Goal: Task Accomplishment & Management: Use online tool/utility

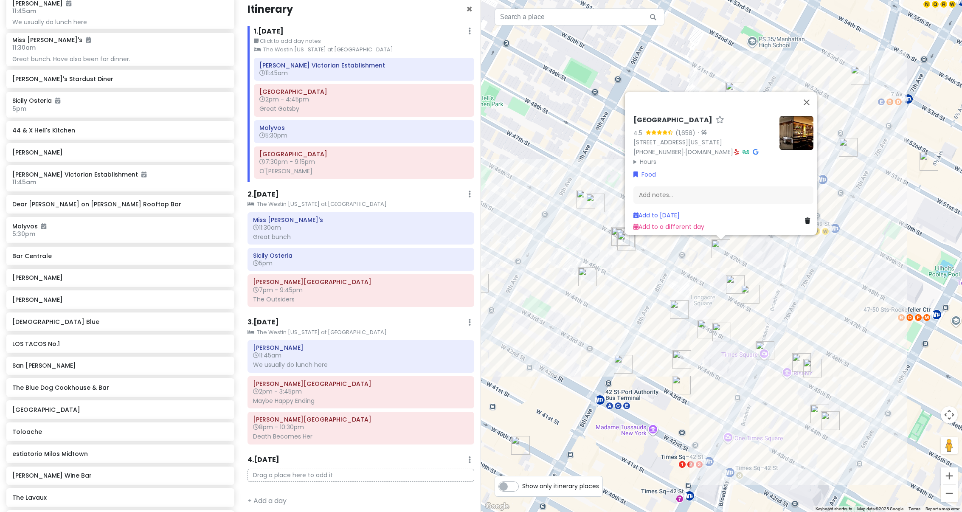
scroll to position [825, 0]
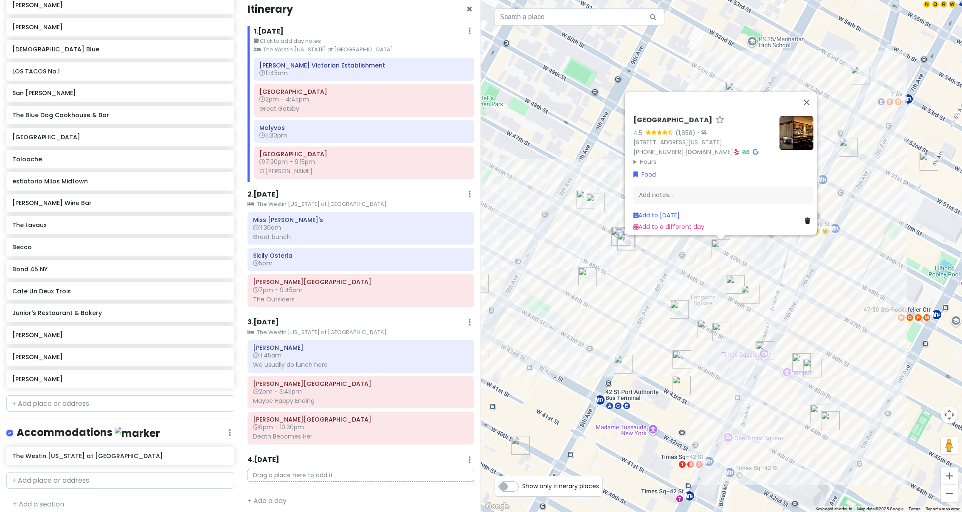
click at [15, 500] on link "+ Add a section" at bounding box center [38, 504] width 51 height 10
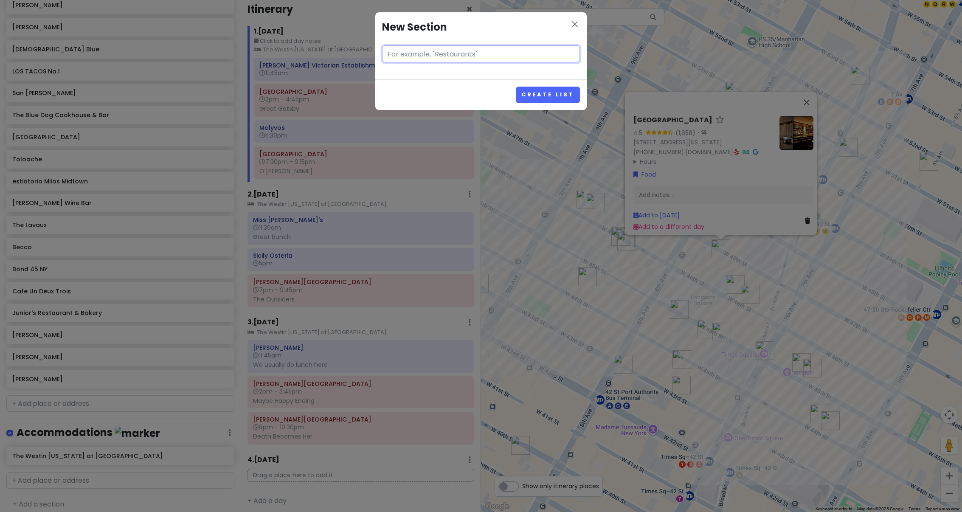
type input "D"
type input "Drinks / other"
click at [552, 88] on button "Create List" at bounding box center [548, 95] width 64 height 17
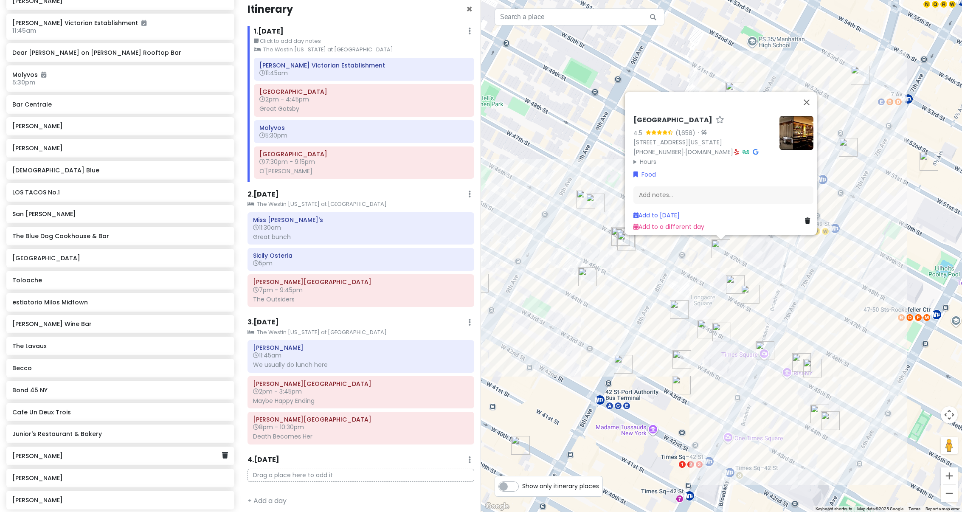
scroll to position [879, 0]
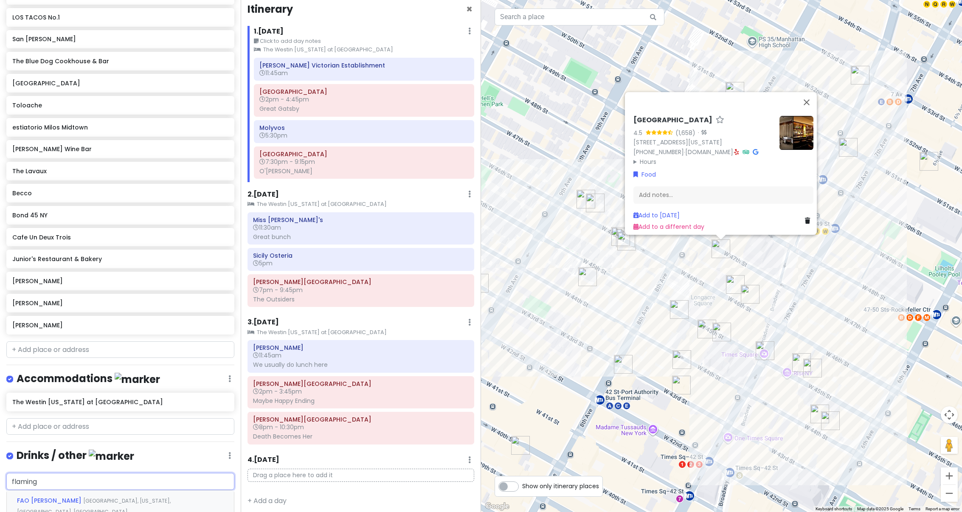
type input "flaming"
click at [162, 497] on span "[GEOGRAPHIC_DATA][US_STATE], [GEOGRAPHIC_DATA], [GEOGRAPHIC_DATA]" at bounding box center [97, 506] width 161 height 18
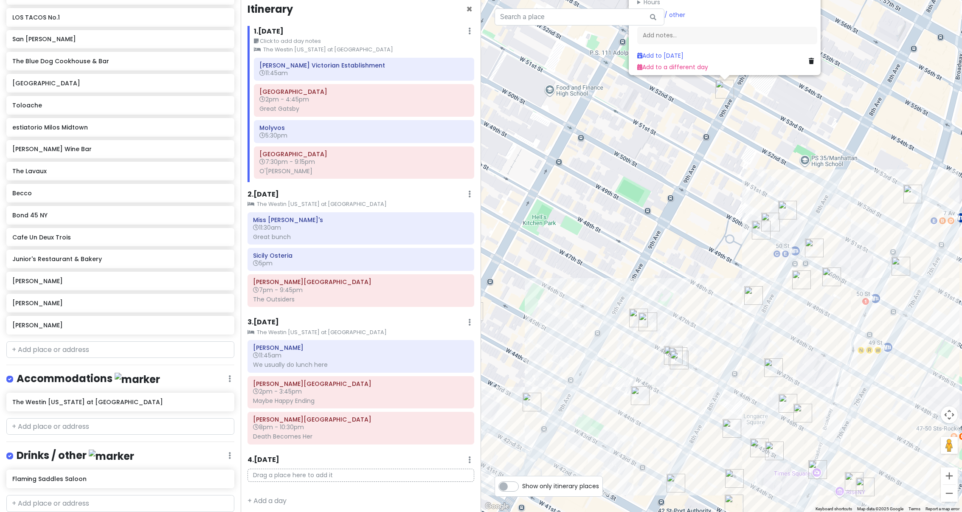
drag, startPoint x: 616, startPoint y: 338, endPoint x: 670, endPoint y: 233, distance: 118.1
click at [670, 233] on div "Flaming Saddles Saloon 4.2 (457) · [STREET_ADDRESS][US_STATE] [PHONE_NUMBER] · …" at bounding box center [721, 256] width 481 height 512
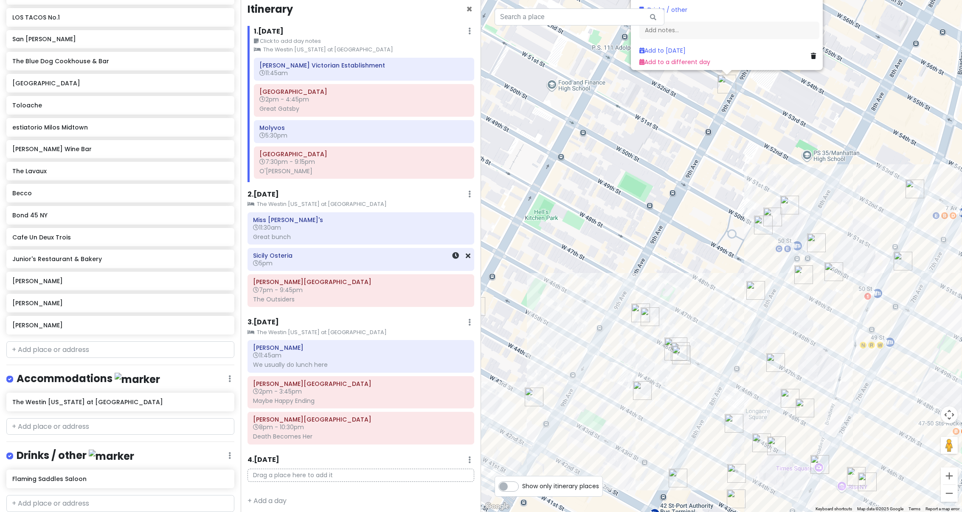
click at [329, 266] on div "Sicily Osteria 5pm" at bounding box center [360, 260] width 215 height 20
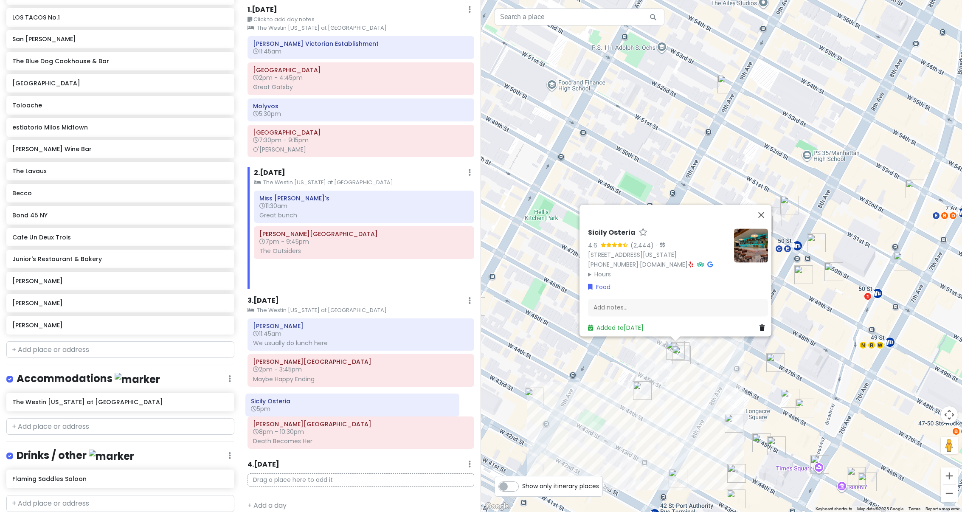
drag, startPoint x: 333, startPoint y: 261, endPoint x: 324, endPoint y: 408, distance: 148.0
click at [324, 408] on div "Itinerary × 1 . [DATE] Edit Day Notes Clear Lodging Delete Day Click to add day…" at bounding box center [361, 256] width 241 height 512
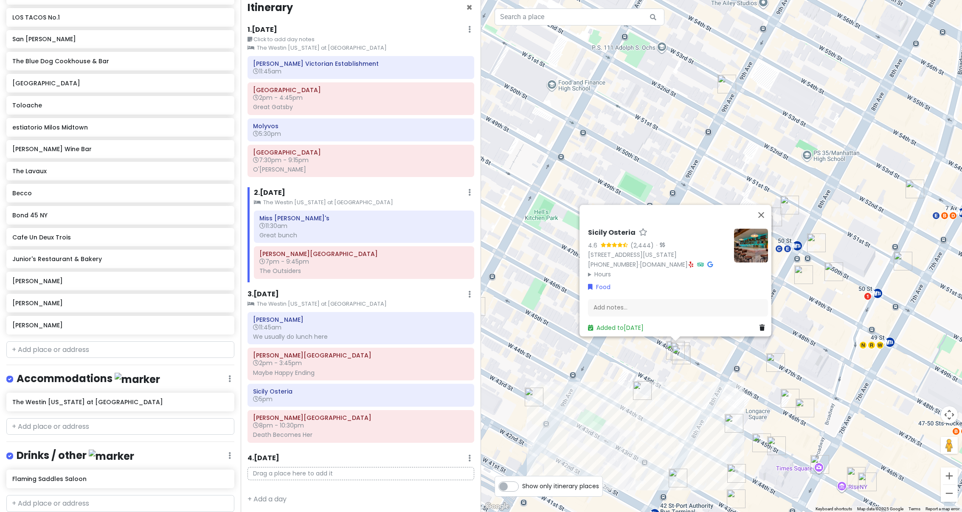
scroll to position [8, 0]
click at [452, 391] on icon at bounding box center [455, 393] width 7 height 7
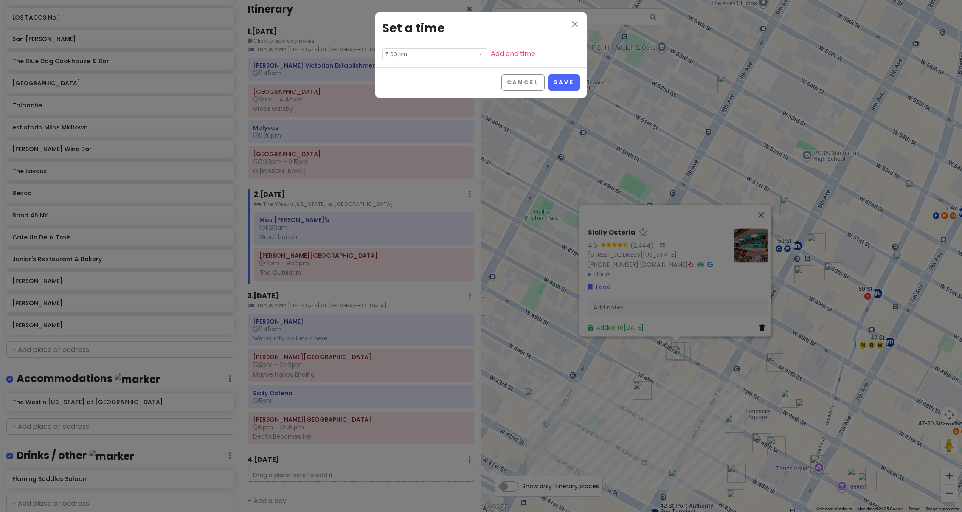
click at [462, 54] on input "5:00 pm" at bounding box center [434, 54] width 105 height 12
click at [417, 113] on li "30" at bounding box center [417, 115] width 23 height 10
type input "5:30 pm"
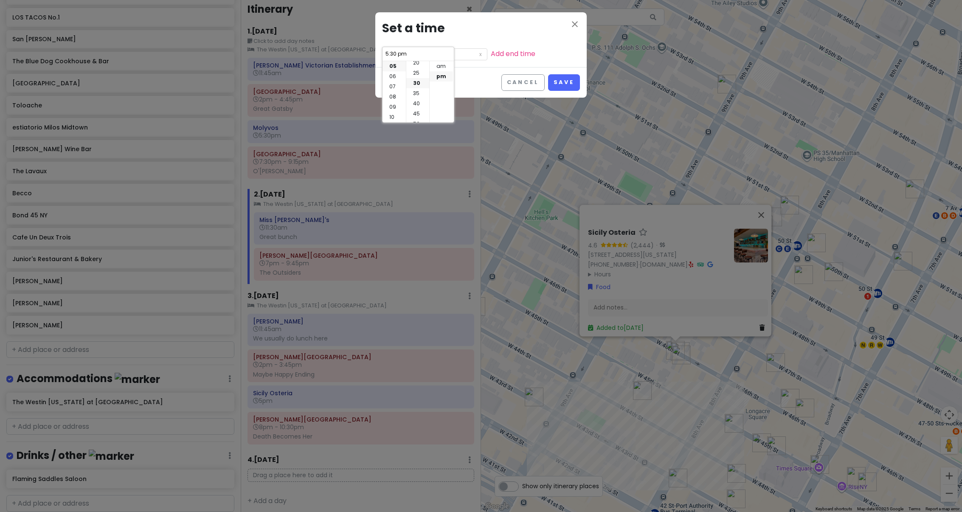
scroll to position [61, 0]
click at [566, 82] on button "Save" at bounding box center [564, 82] width 32 height 17
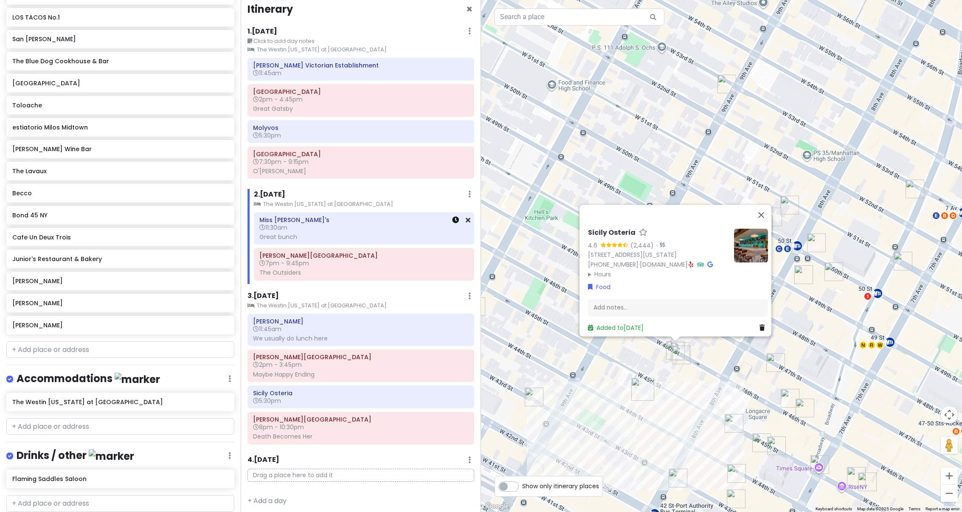
click at [452, 217] on icon at bounding box center [455, 220] width 7 height 7
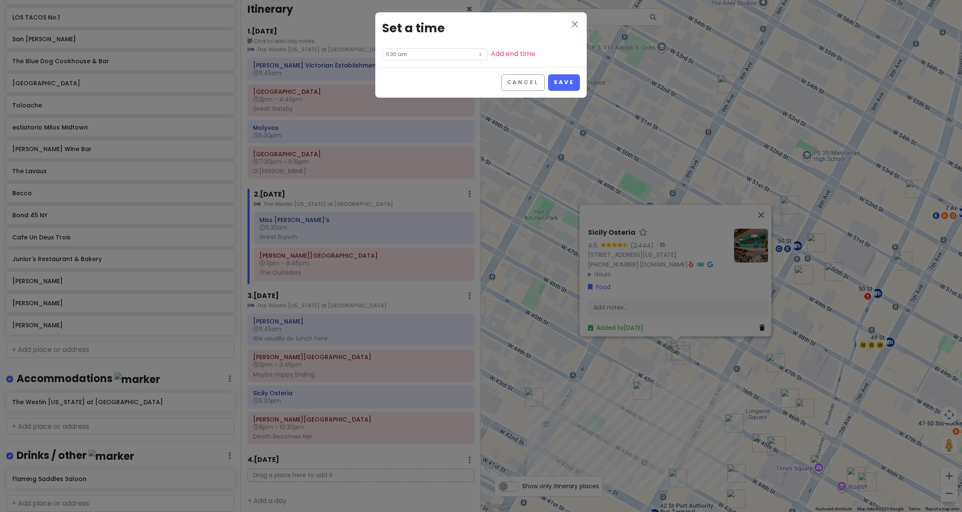
click at [462, 54] on input "11:30 am" at bounding box center [434, 54] width 105 height 12
click at [0, 0] on div at bounding box center [0, 0] width 0 height 0
click at [458, 58] on input "11:30 am" at bounding box center [434, 54] width 105 height 12
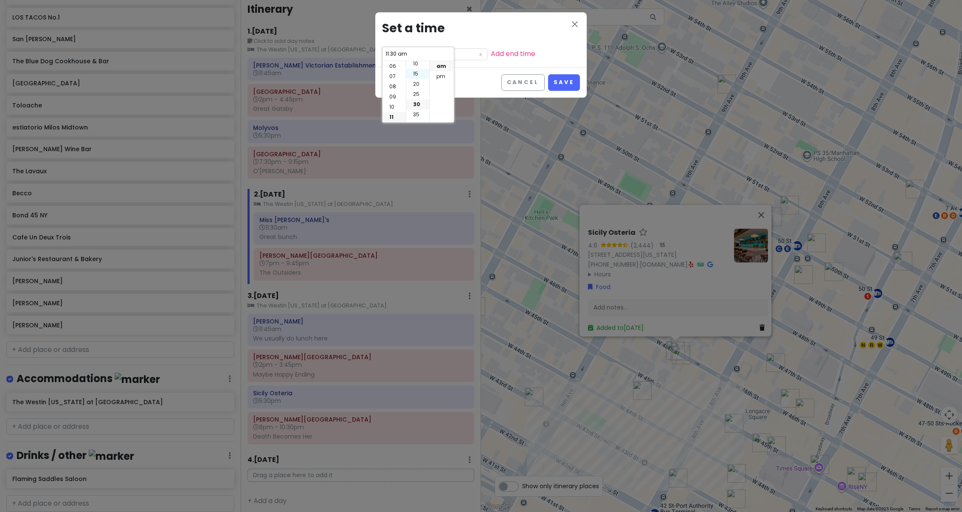
click at [421, 73] on li "15" at bounding box center [417, 74] width 23 height 10
type input "11:15 am"
click at [569, 77] on button "Save" at bounding box center [564, 82] width 32 height 17
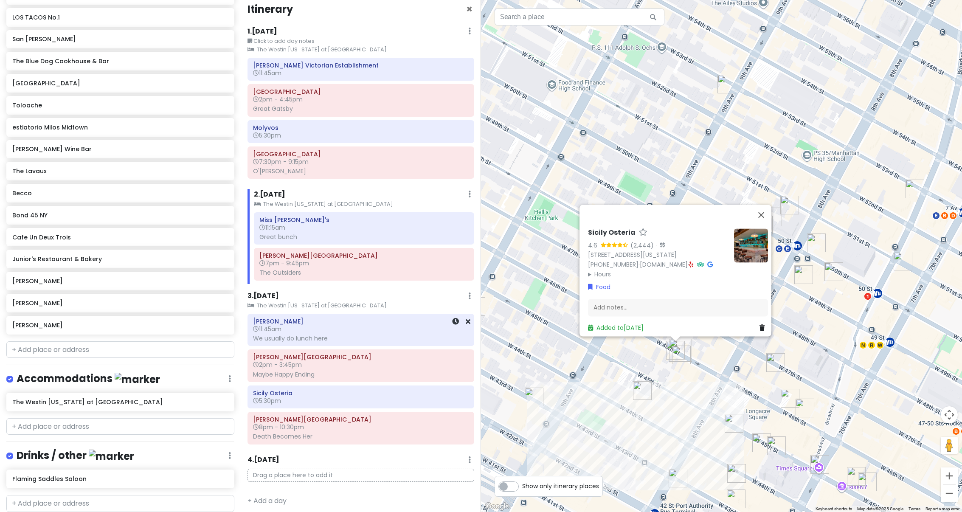
click at [345, 335] on div "We usually do lunch here" at bounding box center [360, 339] width 215 height 8
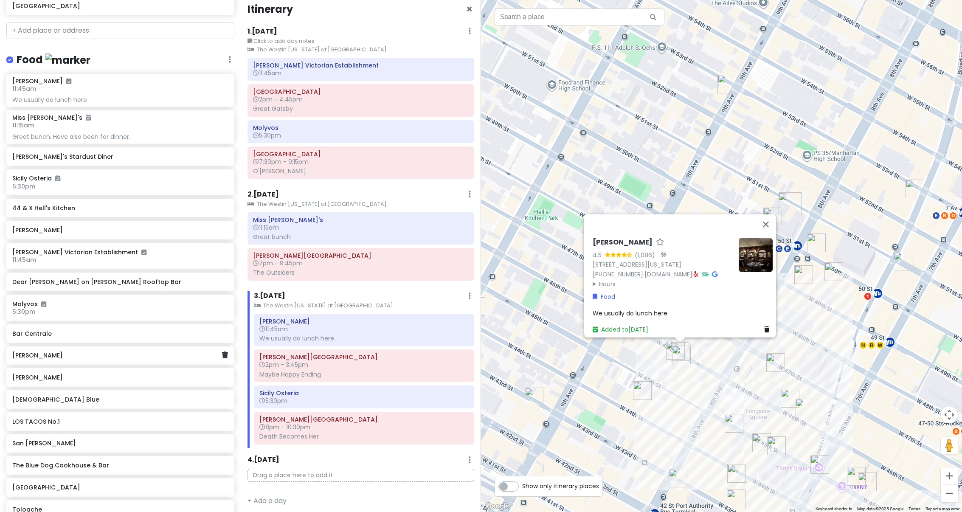
scroll to position [901, 0]
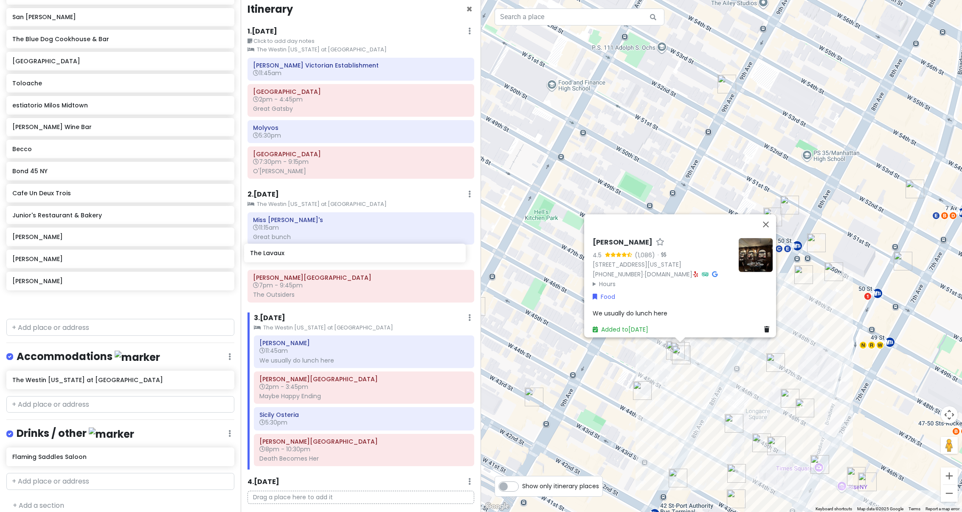
drag, startPoint x: 65, startPoint y: 141, endPoint x: 302, endPoint y: 251, distance: 262.2
click at [302, 251] on div "[US_STATE] Trip Private Change Dates Make a Copy Delete Trip Give Feedback 💡 Su…" at bounding box center [481, 256] width 962 height 512
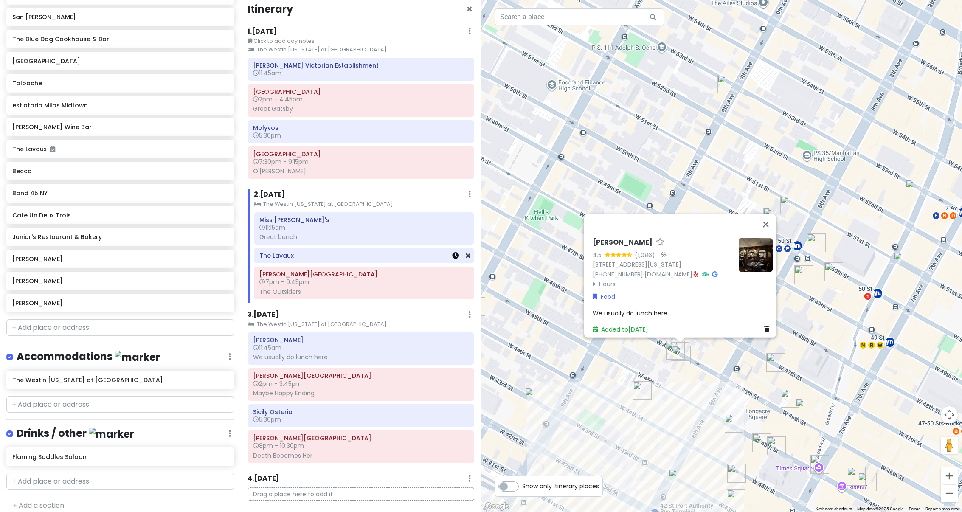
click at [452, 255] on icon at bounding box center [455, 255] width 7 height 7
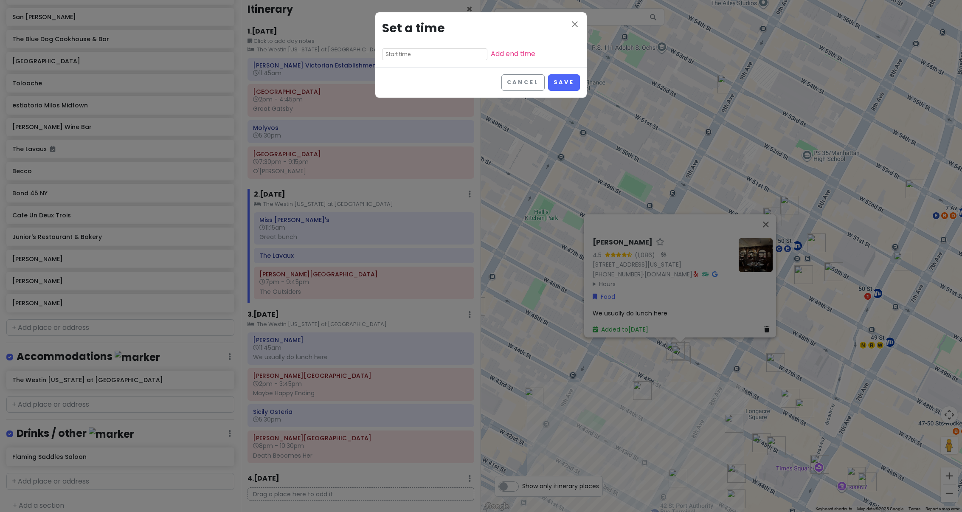
click at [425, 54] on input "text" at bounding box center [434, 54] width 105 height 12
click at [397, 104] on li "04" at bounding box center [394, 107] width 23 height 10
type input "4:25 pm"
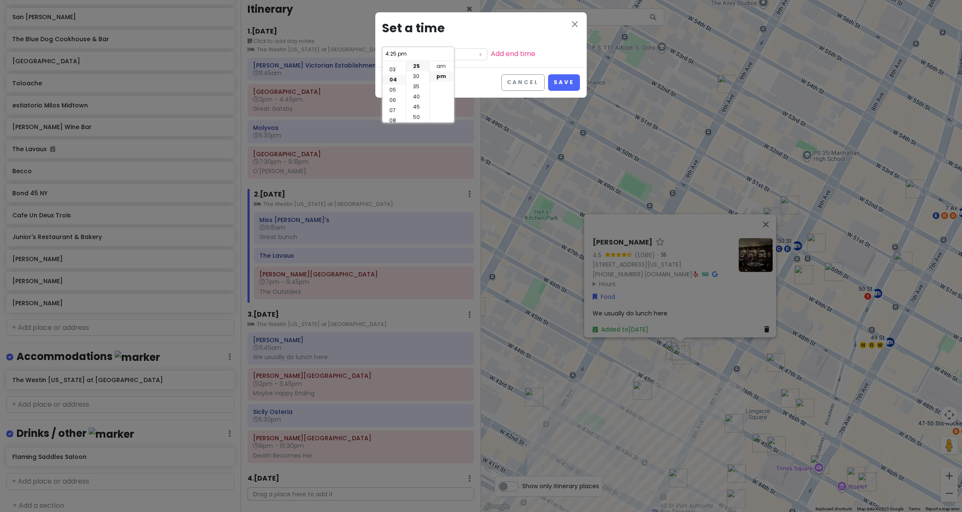
scroll to position [41, 0]
click at [420, 79] on li "30" at bounding box center [417, 76] width 23 height 10
type input "4:30 pm"
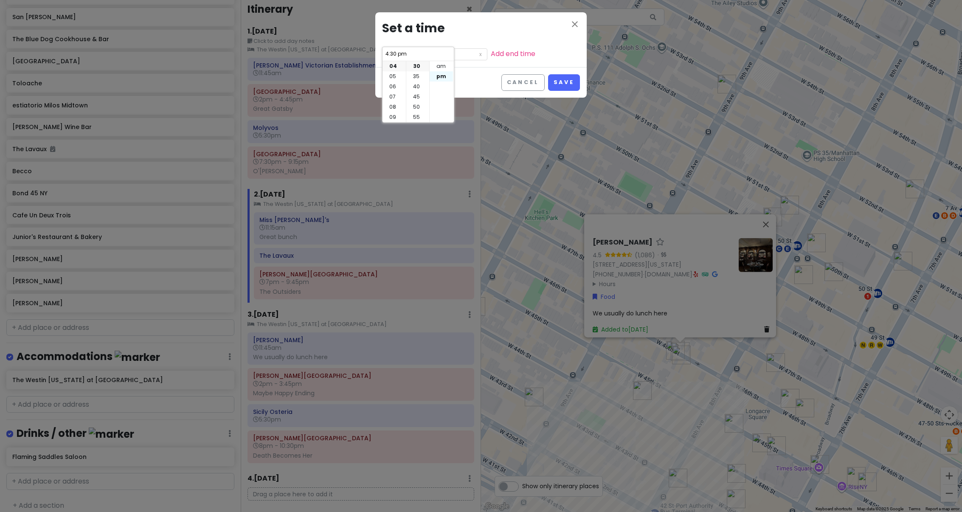
click at [444, 77] on li "pm" at bounding box center [441, 76] width 23 height 10
click at [574, 84] on button "Save" at bounding box center [564, 82] width 32 height 17
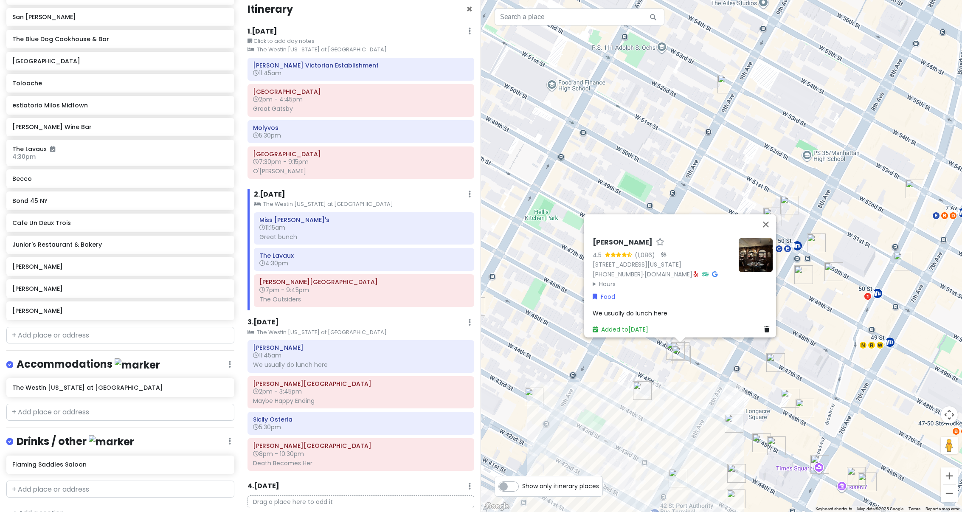
click at [540, 175] on div "[PERSON_NAME] 4.5 (1,086) · [STREET_ADDRESS][US_STATE] [PHONE_NUMBER] · [DOMAIN…" at bounding box center [721, 256] width 481 height 512
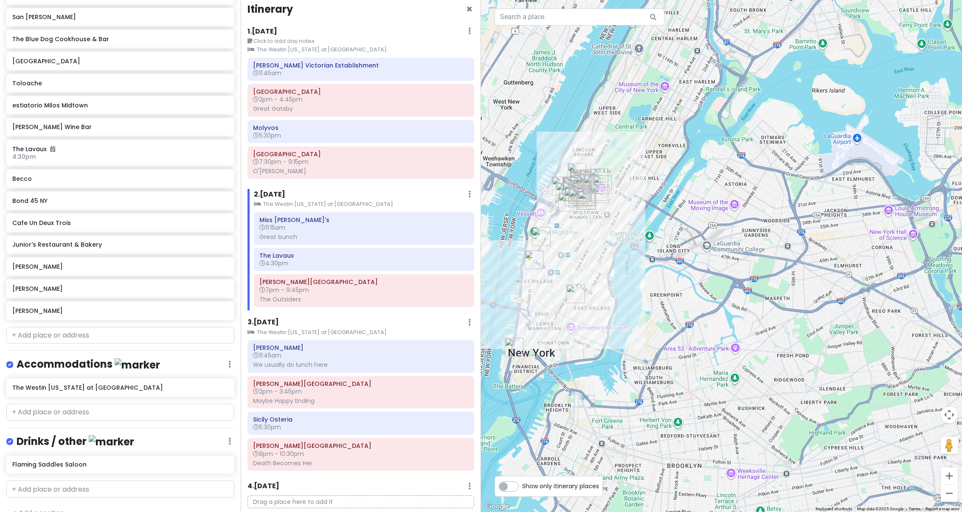
drag, startPoint x: 586, startPoint y: 244, endPoint x: 660, endPoint y: 228, distance: 75.5
click at [660, 228] on div at bounding box center [721, 256] width 481 height 512
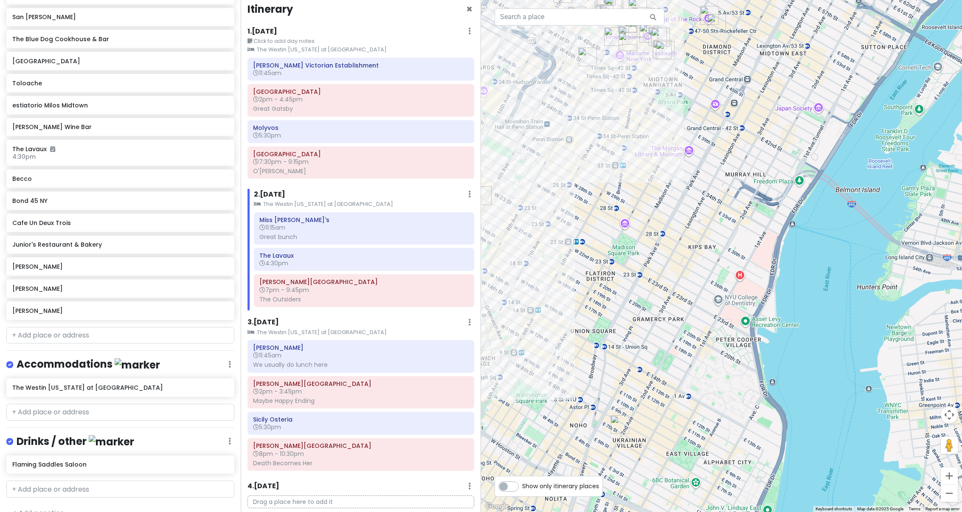
drag, startPoint x: 608, startPoint y: 244, endPoint x: 749, endPoint y: 201, distance: 146.9
click at [749, 201] on div at bounding box center [721, 256] width 481 height 512
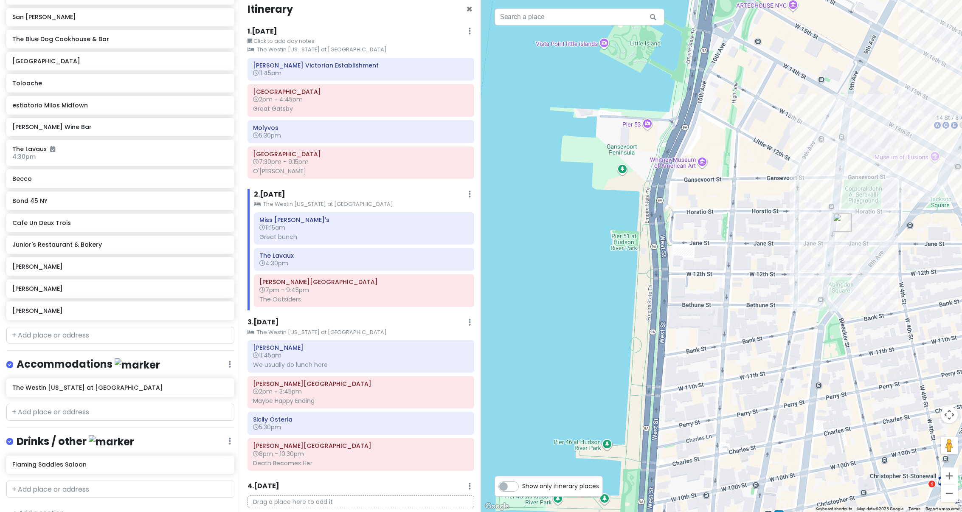
click at [668, 166] on div at bounding box center [721, 256] width 481 height 512
click at [702, 166] on div at bounding box center [721, 256] width 481 height 512
click at [702, 164] on div at bounding box center [721, 256] width 481 height 512
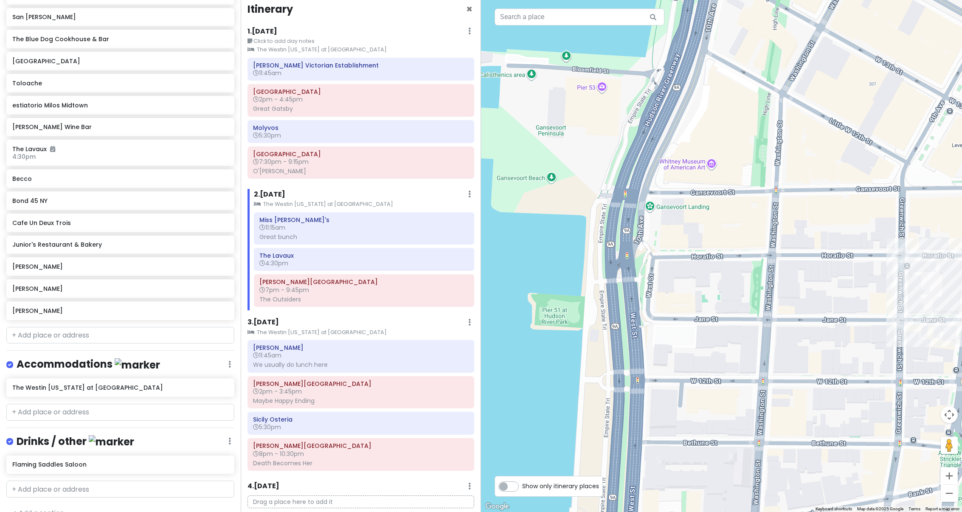
click at [693, 167] on div at bounding box center [721, 256] width 481 height 512
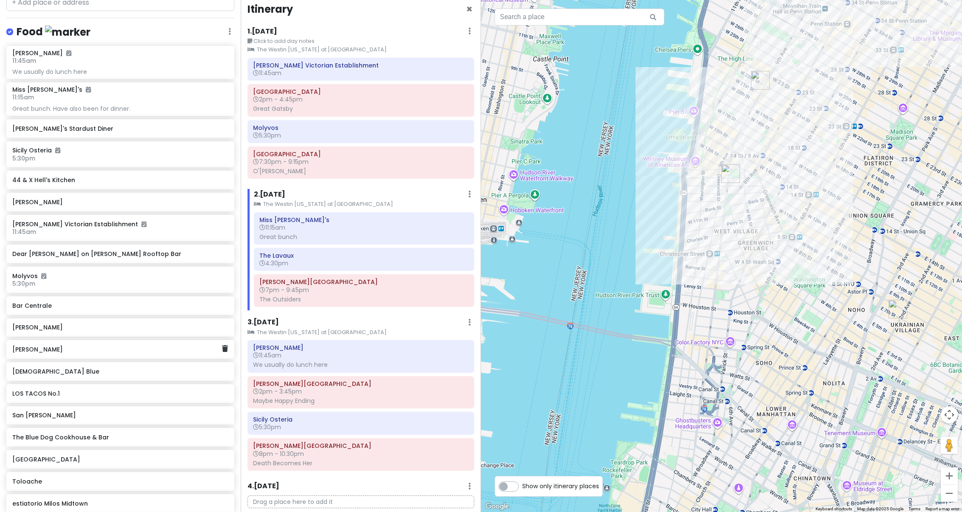
scroll to position [90, 0]
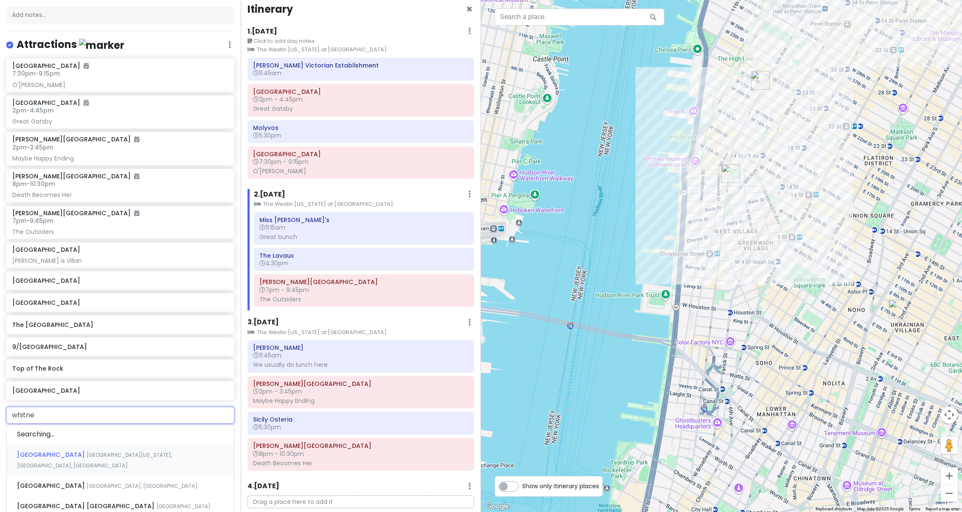
type input "[PERSON_NAME]"
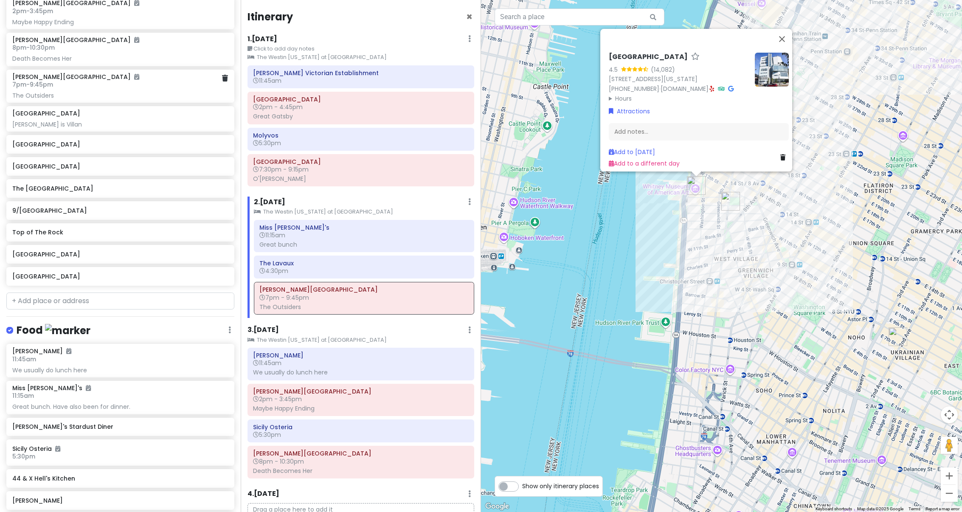
scroll to position [930, 0]
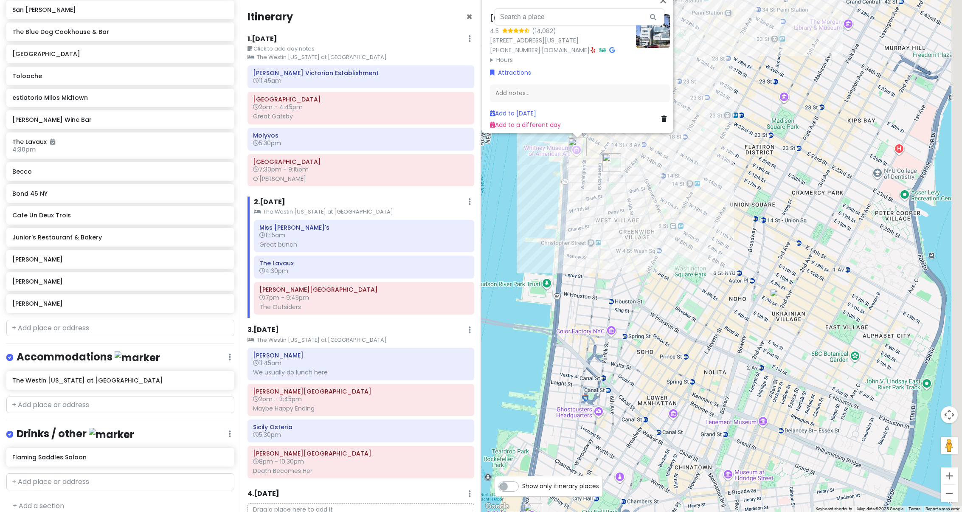
drag, startPoint x: 756, startPoint y: 258, endPoint x: 561, endPoint y: 180, distance: 210.0
click at [577, 191] on div "[GEOGRAPHIC_DATA] 4.5 (14,082) [STREET_ADDRESS][US_STATE] [PHONE_NUMBER] · [DOM…" at bounding box center [721, 256] width 481 height 512
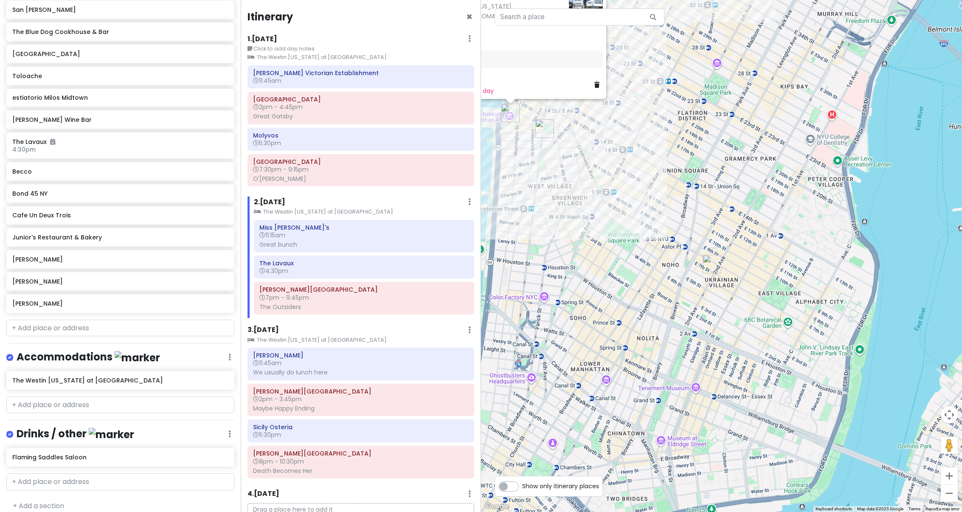
drag, startPoint x: 550, startPoint y: 169, endPoint x: 544, endPoint y: 165, distance: 7.1
click at [544, 165] on div "[GEOGRAPHIC_DATA] 4.5 (14,082) [STREET_ADDRESS][US_STATE] [PHONE_NUMBER] · [DOM…" at bounding box center [721, 256] width 481 height 512
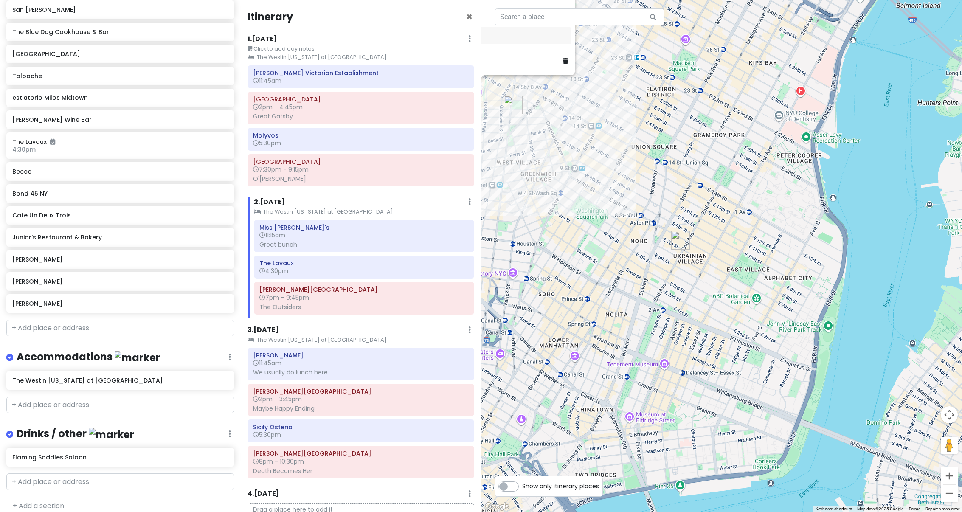
drag, startPoint x: 654, startPoint y: 166, endPoint x: 695, endPoint y: 204, distance: 55.9
click at [695, 204] on div "[GEOGRAPHIC_DATA] 4.5 (14,082) [STREET_ADDRESS][US_STATE] [PHONE_NUMBER] · [DOM…" at bounding box center [721, 256] width 481 height 512
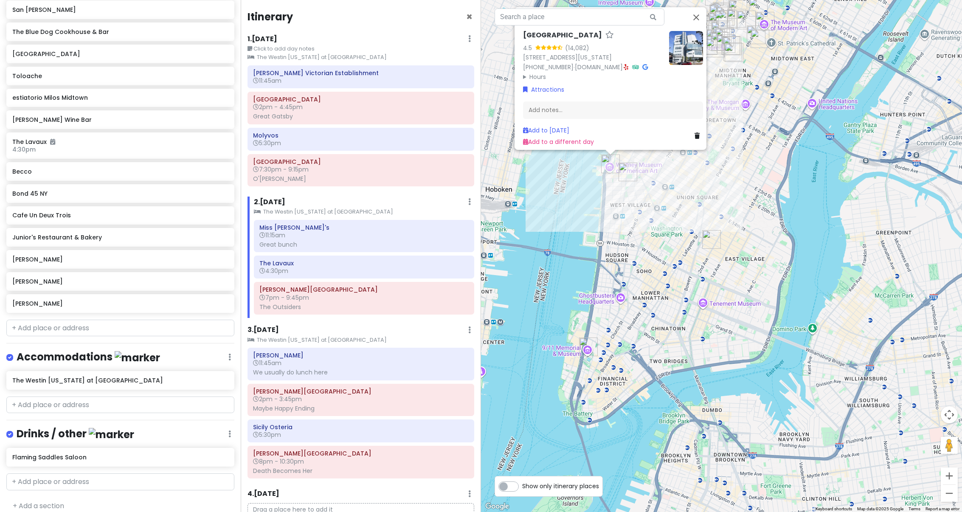
click at [695, 204] on div "[GEOGRAPHIC_DATA] 4.5 (14,082) [STREET_ADDRESS][US_STATE] [PHONE_NUMBER] · [DOM…" at bounding box center [721, 256] width 481 height 512
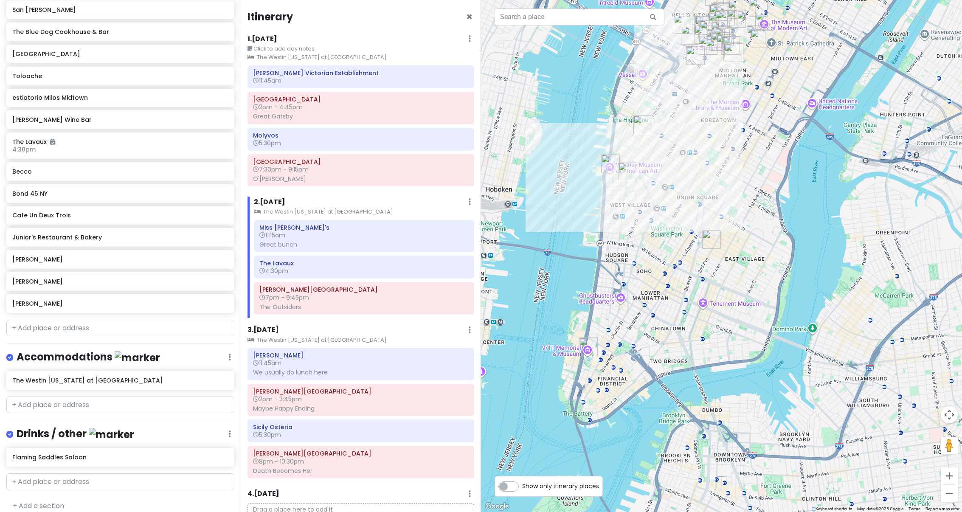
click at [642, 125] on img "Fonda" at bounding box center [643, 124] width 19 height 19
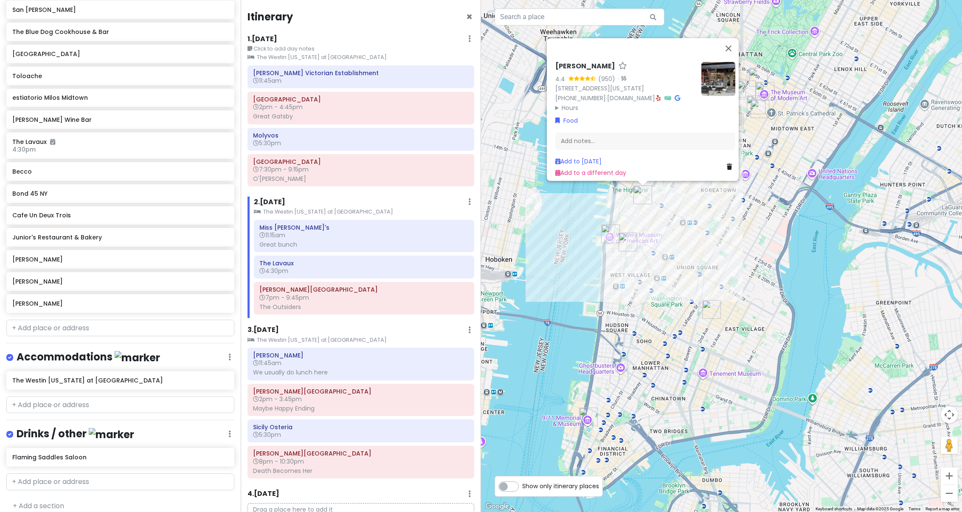
click at [714, 310] on img "San Marzano" at bounding box center [711, 309] width 19 height 19
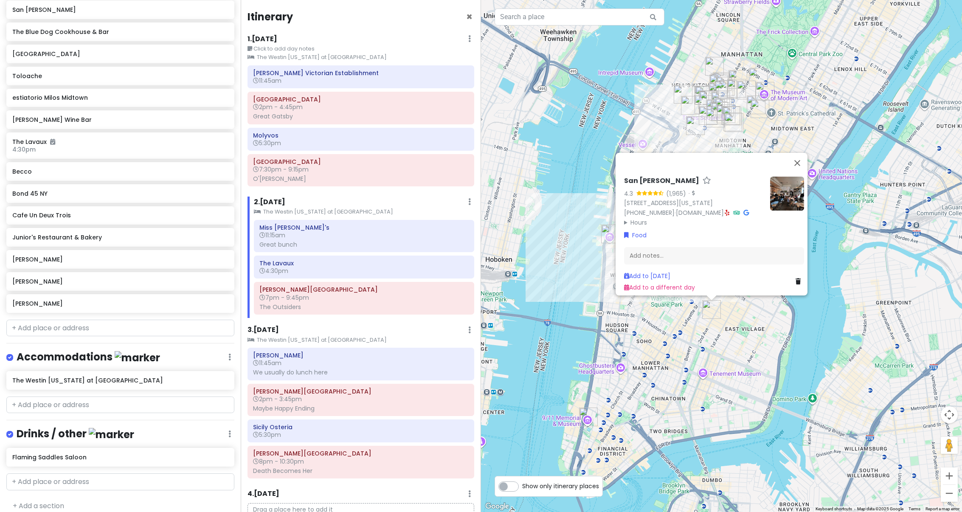
click at [739, 314] on div "San [PERSON_NAME] 4.3 (1,965) · [STREET_ADDRESS][US_STATE] [PHONE_NUMBER] · [DO…" at bounding box center [721, 256] width 481 height 512
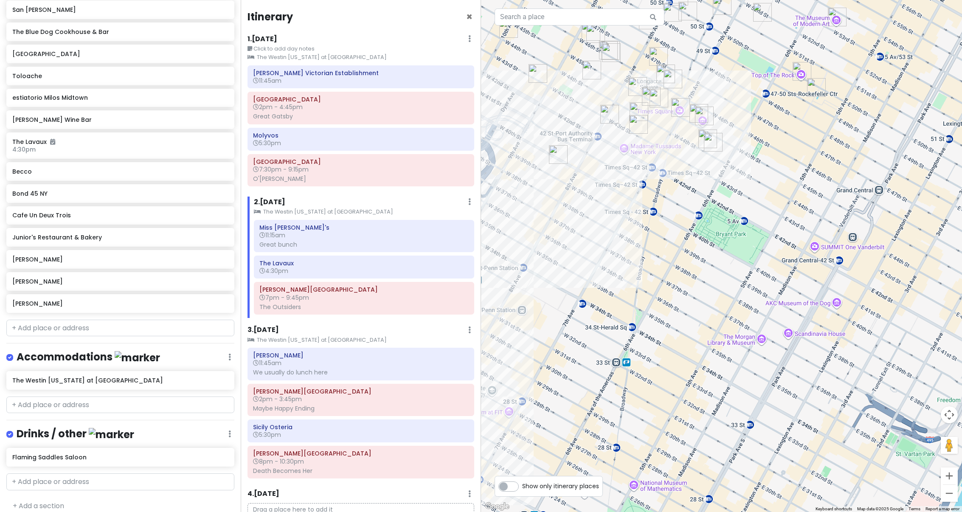
click at [711, 148] on img "Belasco Theatre" at bounding box center [713, 142] width 19 height 19
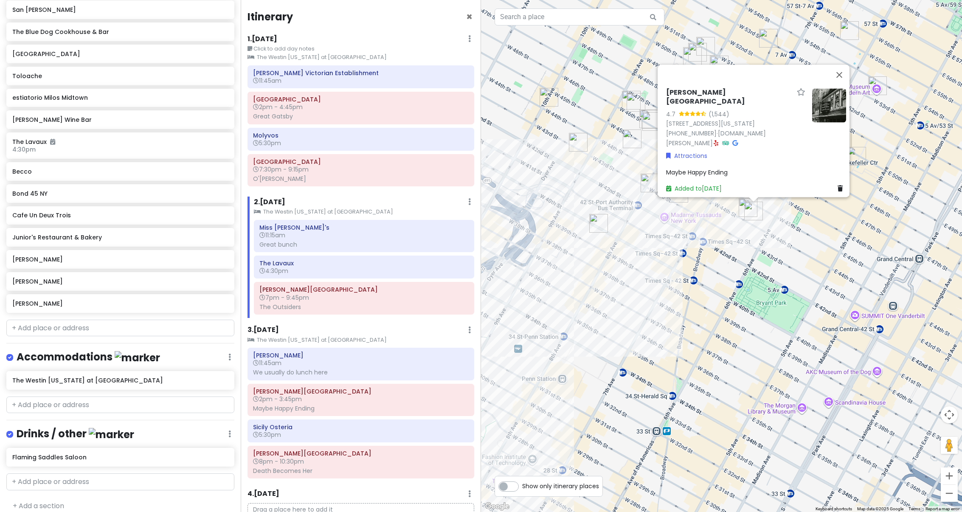
drag, startPoint x: 671, startPoint y: 165, endPoint x: 715, endPoint y: 224, distance: 74.0
click at [715, 224] on div "[PERSON_NAME][GEOGRAPHIC_DATA] 4.7 (1,544) [STREET_ADDRESS][US_STATE] [PHONE_NU…" at bounding box center [721, 256] width 481 height 512
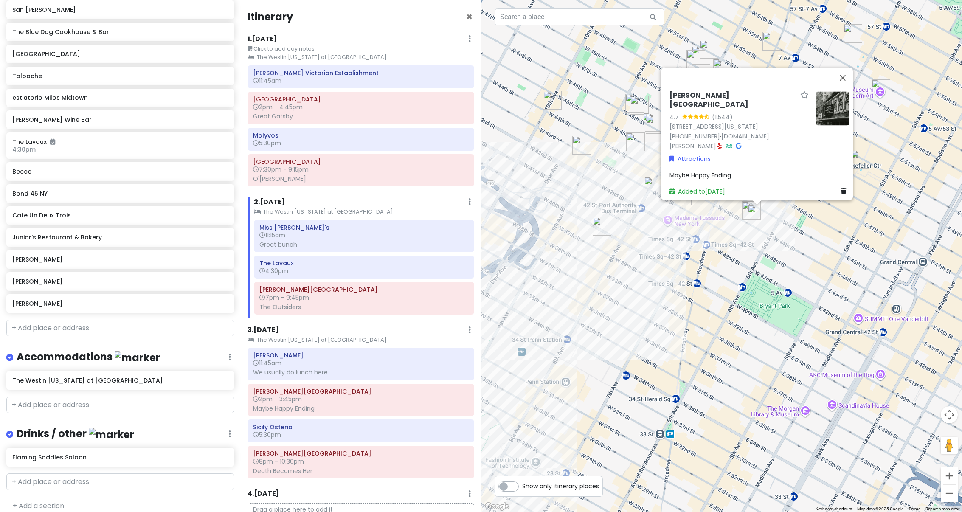
drag, startPoint x: 681, startPoint y: 258, endPoint x: 703, endPoint y: 260, distance: 22.6
click at [704, 263] on div "[PERSON_NAME][GEOGRAPHIC_DATA] 4.7 (1,544) [STREET_ADDRESS][US_STATE] [PHONE_NU…" at bounding box center [721, 256] width 481 height 512
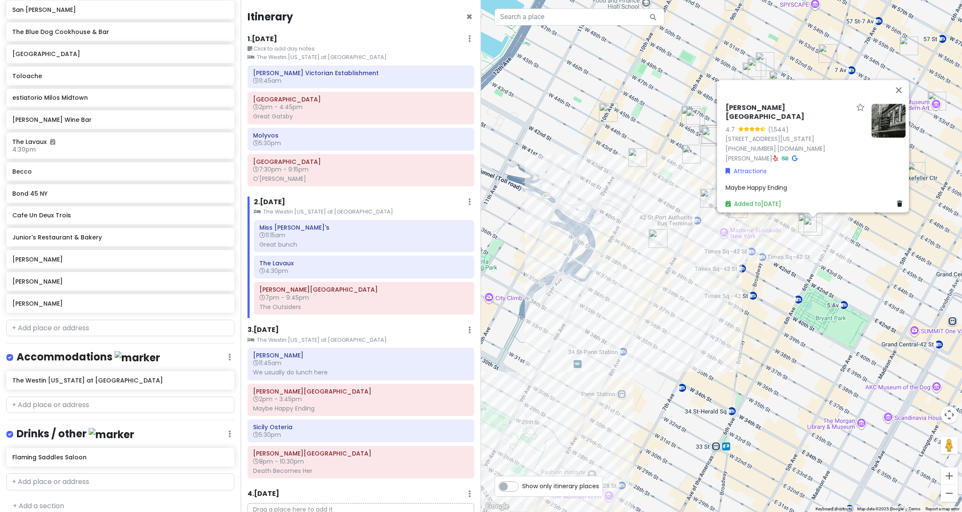
click at [705, 198] on img "The Westin New York at Times Square" at bounding box center [709, 198] width 19 height 19
